Goal: Navigation & Orientation: Find specific page/section

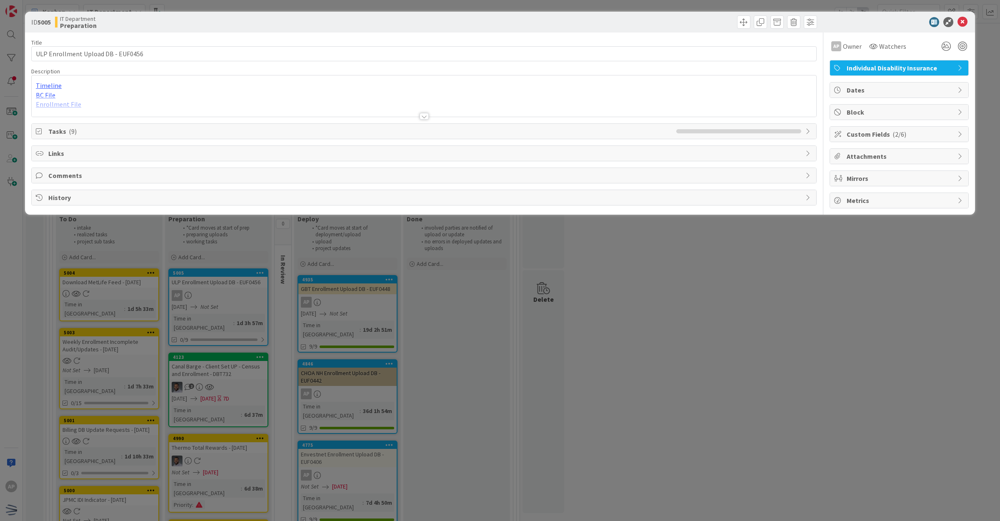
click at [426, 117] on div at bounding box center [424, 116] width 9 height 7
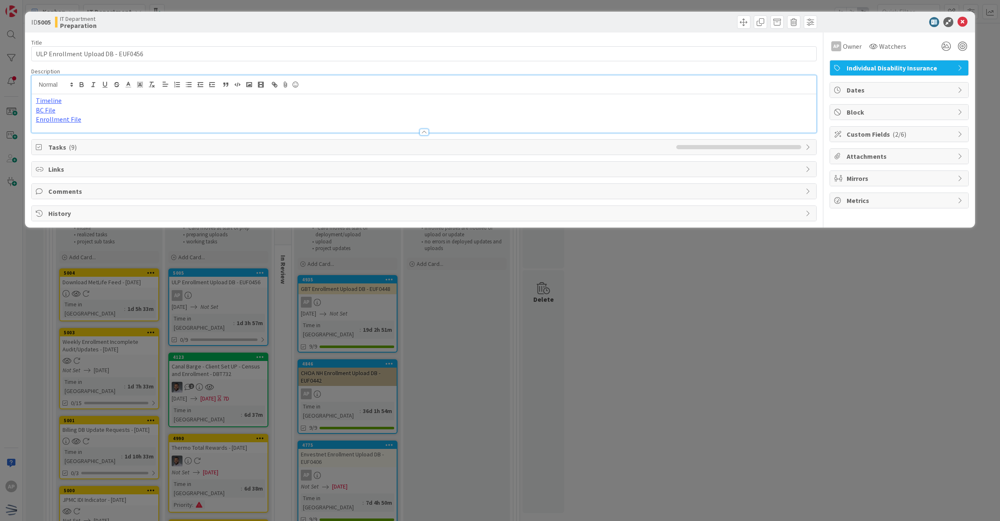
click at [294, 142] on div "Tasks ( 9 )" at bounding box center [424, 147] width 785 height 15
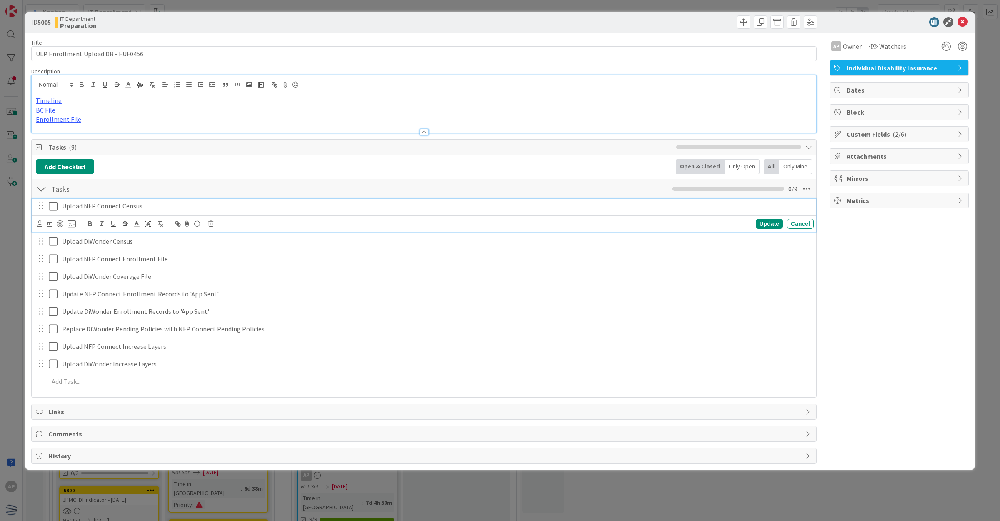
click at [55, 208] on icon at bounding box center [55, 206] width 13 height 10
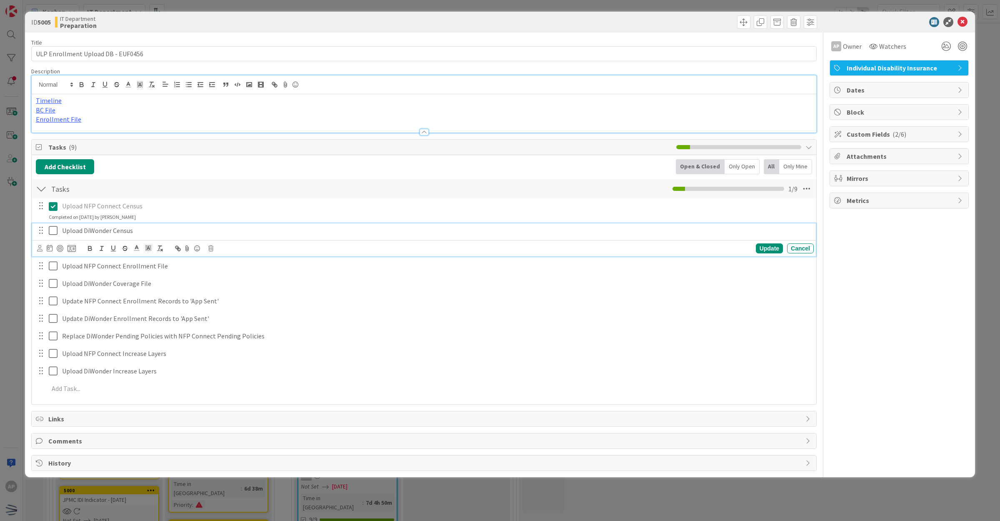
click at [57, 230] on icon at bounding box center [55, 230] width 13 height 10
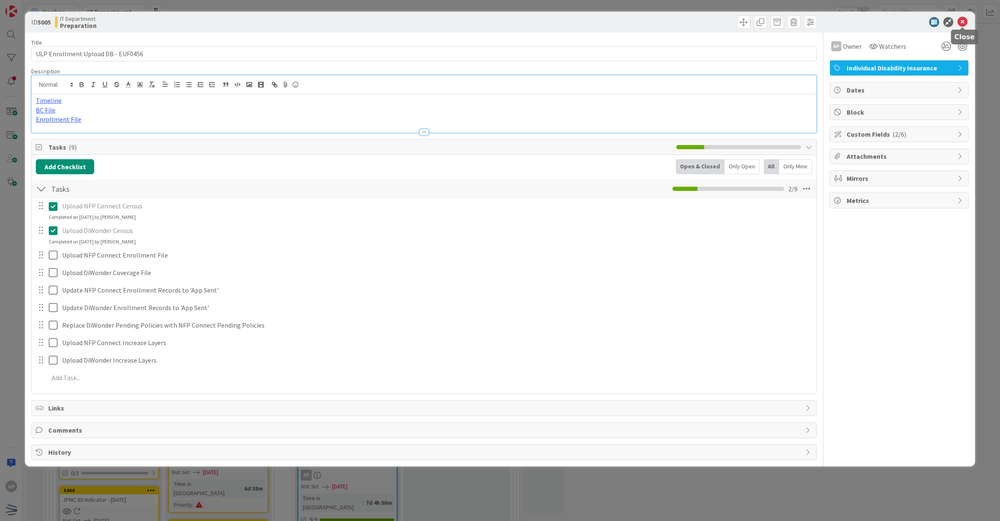
click at [962, 25] on icon at bounding box center [963, 22] width 10 height 10
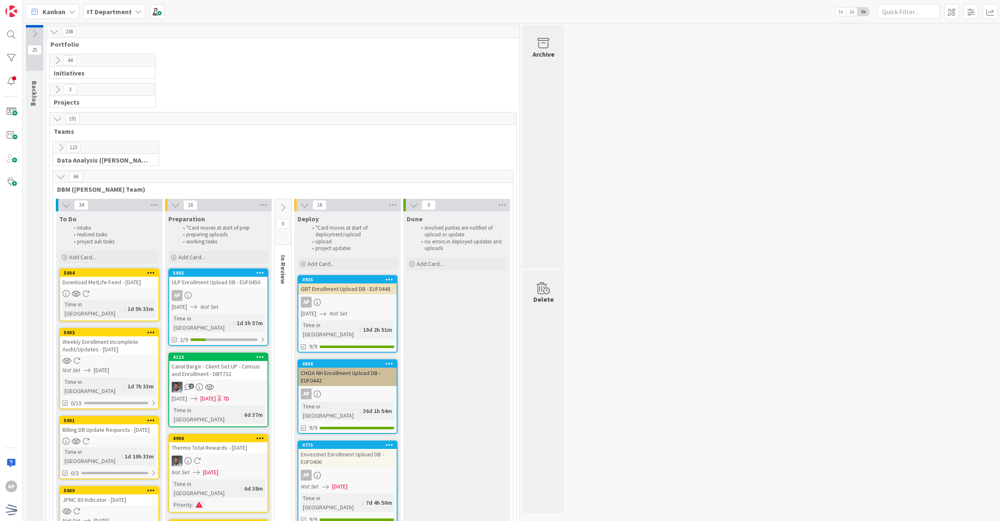
drag, startPoint x: 848, startPoint y: 186, endPoint x: 852, endPoint y: 175, distance: 11.5
